Goal: Complete application form: Complete application form

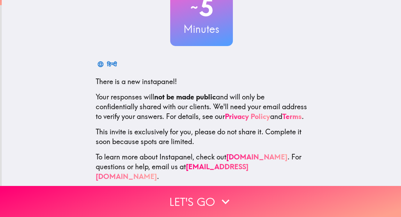
scroll to position [68, 0]
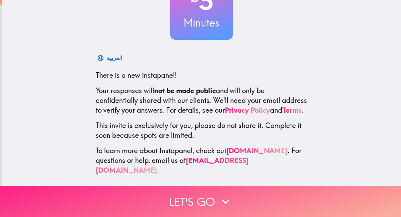
click at [212, 198] on button "Let's go" at bounding box center [200, 201] width 401 height 31
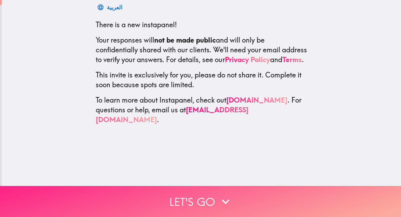
scroll to position [0, 0]
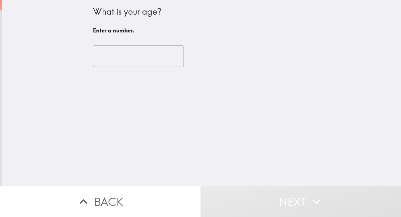
click at [121, 51] on input "number" at bounding box center [138, 56] width 91 height 22
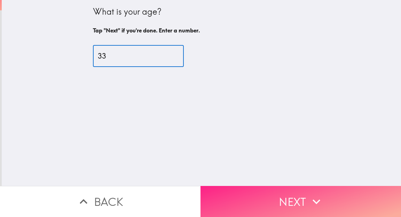
type input "33"
click at [238, 190] on button "Next" at bounding box center [300, 201] width 200 height 31
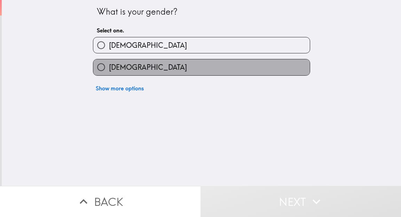
click at [211, 69] on label "[DEMOGRAPHIC_DATA]" at bounding box center [201, 67] width 217 height 16
click at [109, 69] on input "[DEMOGRAPHIC_DATA]" at bounding box center [101, 67] width 16 height 16
radio input "true"
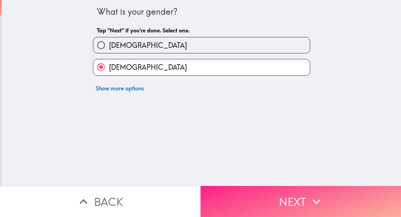
click at [214, 199] on button "Next" at bounding box center [300, 201] width 200 height 31
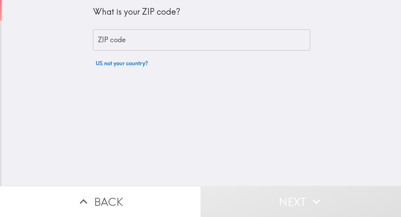
click at [176, 34] on input "ZIP code" at bounding box center [201, 40] width 217 height 22
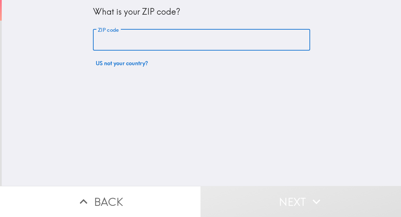
type input "19104"
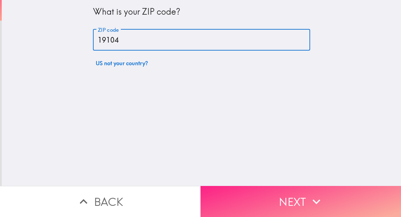
click at [222, 195] on button "Next" at bounding box center [300, 201] width 200 height 31
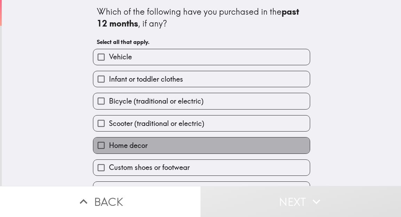
click at [214, 149] on label "Home decor" at bounding box center [201, 145] width 217 height 16
click at [109, 149] on input "Home decor" at bounding box center [101, 145] width 16 height 16
checkbox input "true"
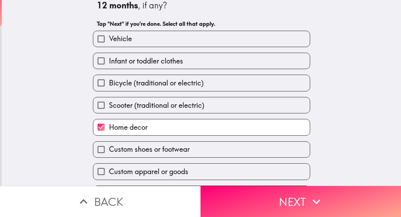
scroll to position [33, 0]
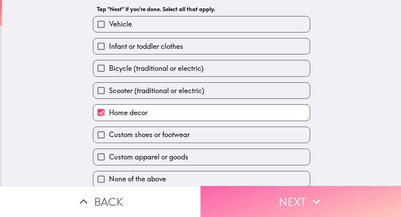
click at [242, 207] on button "Next" at bounding box center [300, 201] width 200 height 31
